Goal: Transaction & Acquisition: Download file/media

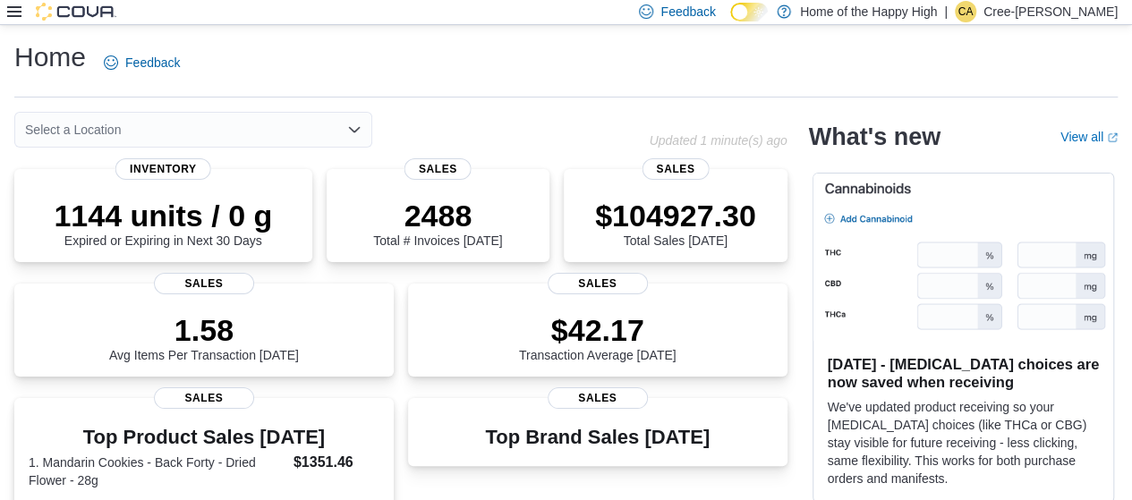
click at [38, 1] on div at bounding box center [61, 12] width 109 height 24
click at [23, 10] on div at bounding box center [61, 12] width 109 height 18
click at [17, 13] on icon at bounding box center [14, 11] width 14 height 14
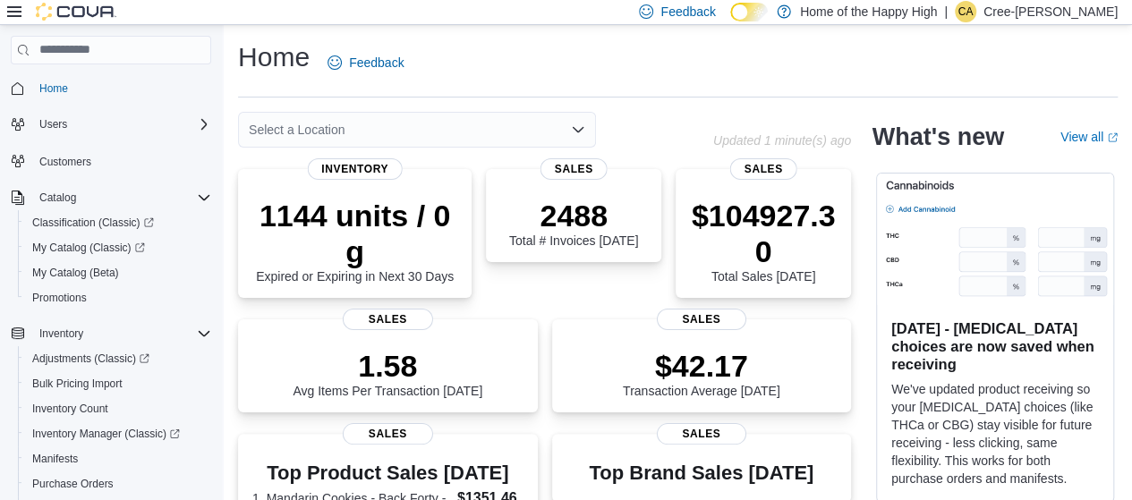
scroll to position [287, 0]
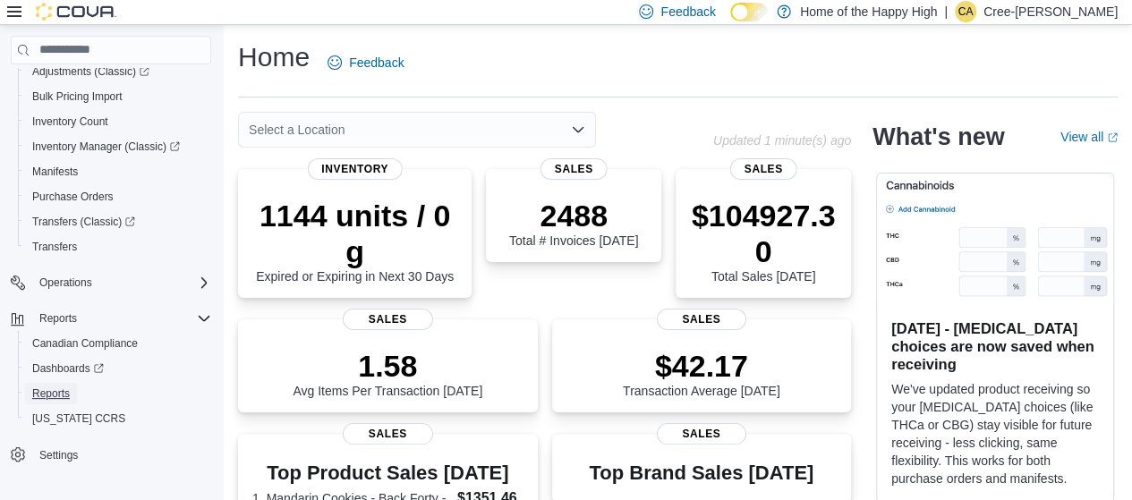
click at [48, 388] on span "Reports" at bounding box center [51, 394] width 38 height 14
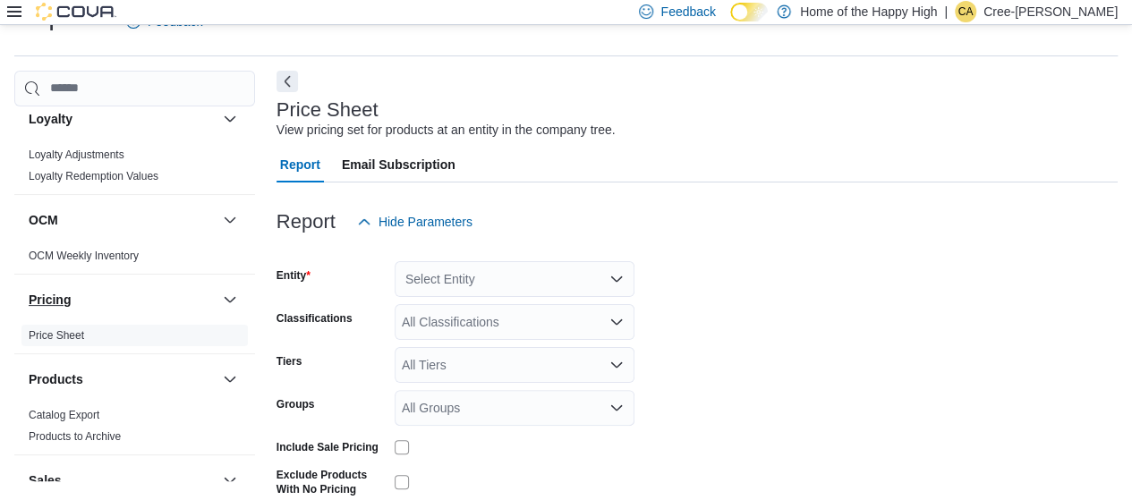
scroll to position [898, 0]
click at [68, 412] on link "Catalog Export" at bounding box center [64, 415] width 71 height 13
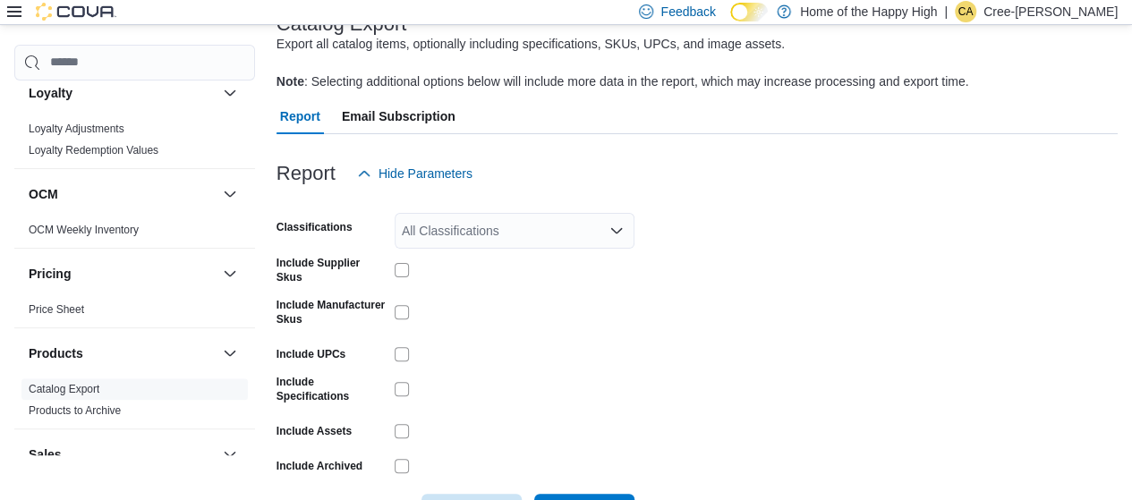
scroll to position [191, 0]
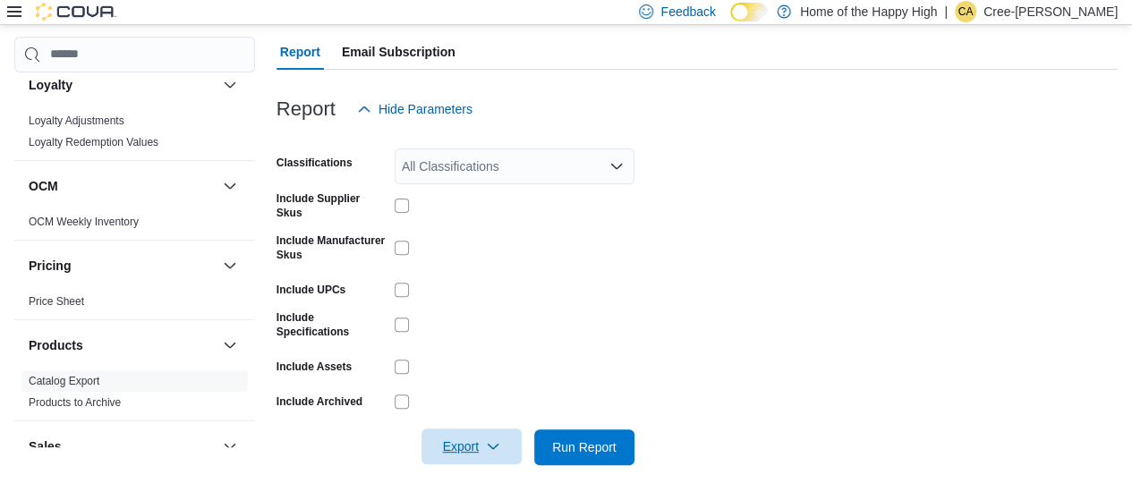
click at [473, 448] on span "Export" at bounding box center [471, 447] width 79 height 36
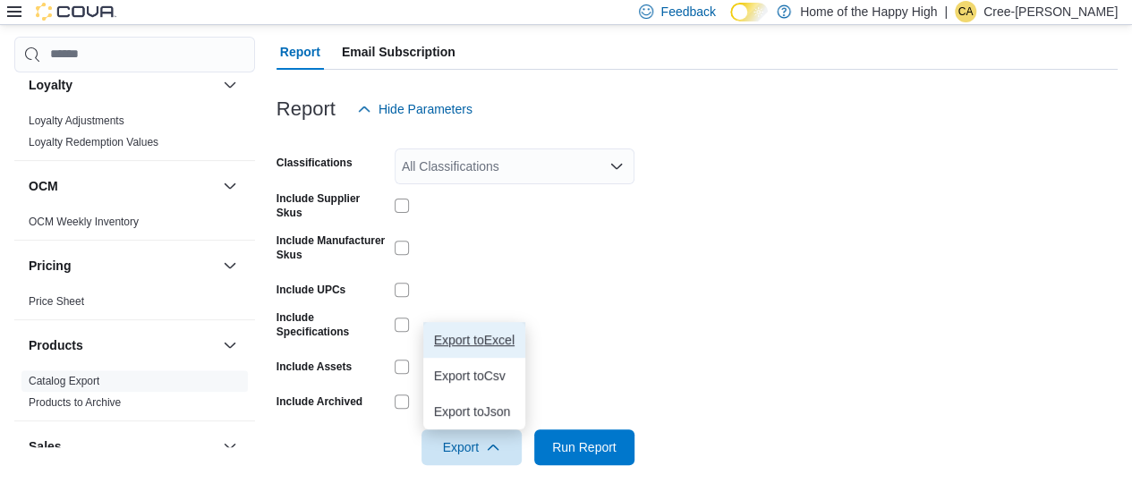
click at [464, 345] on span "Export to Excel" at bounding box center [474, 340] width 81 height 14
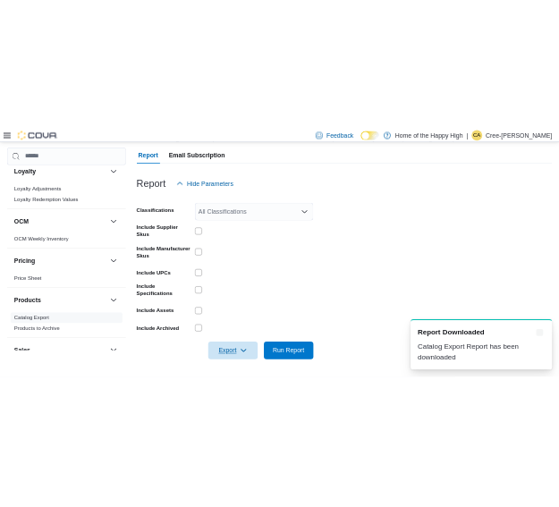
scroll to position [0, 0]
